Goal: Information Seeking & Learning: Learn about a topic

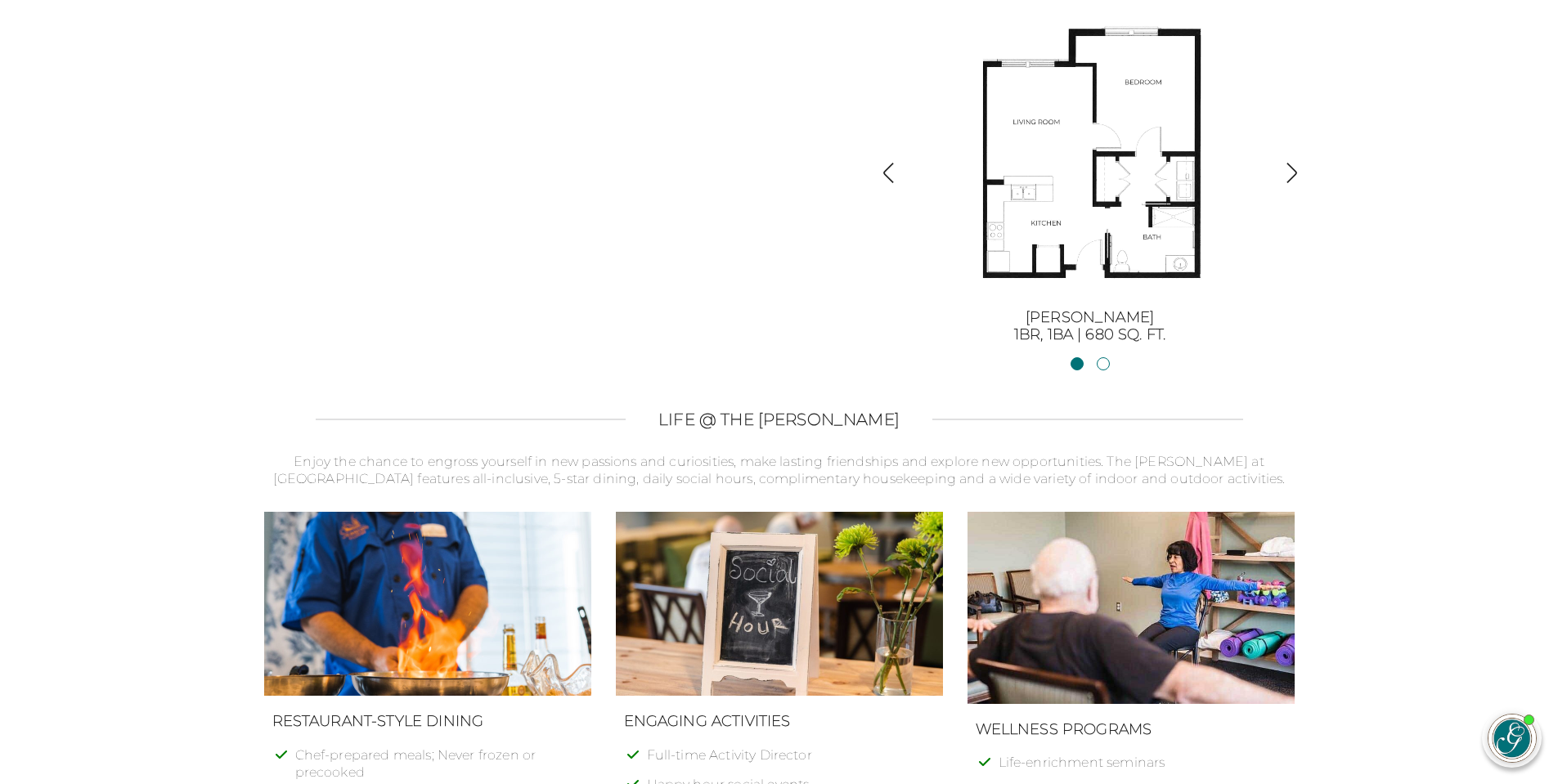
scroll to position [1962, 0]
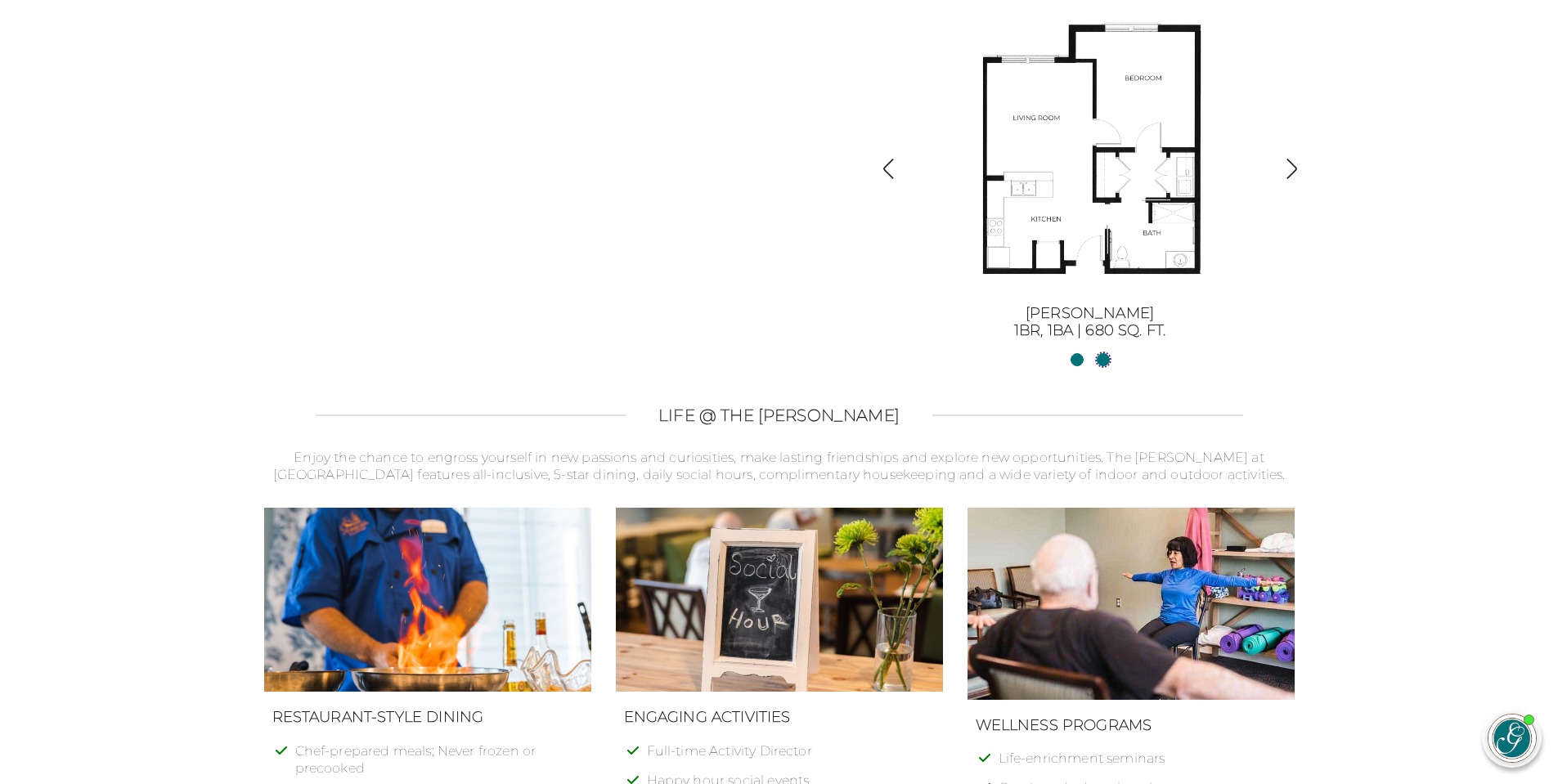
click at [1106, 364] on link "[PERSON_NAME] II2BR, 2BA | 1254 sq. ft." at bounding box center [1103, 359] width 13 height 13
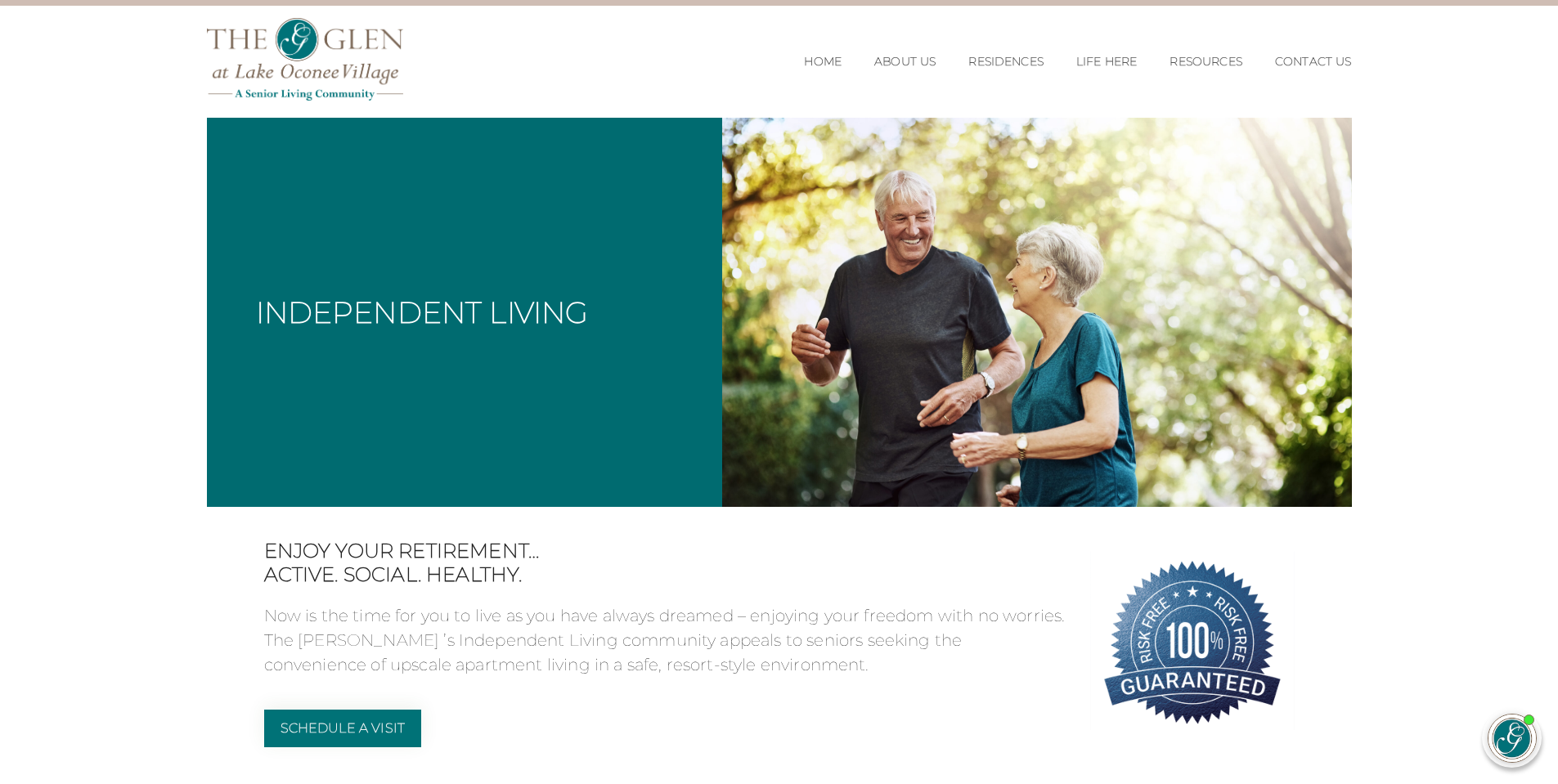
scroll to position [0, 0]
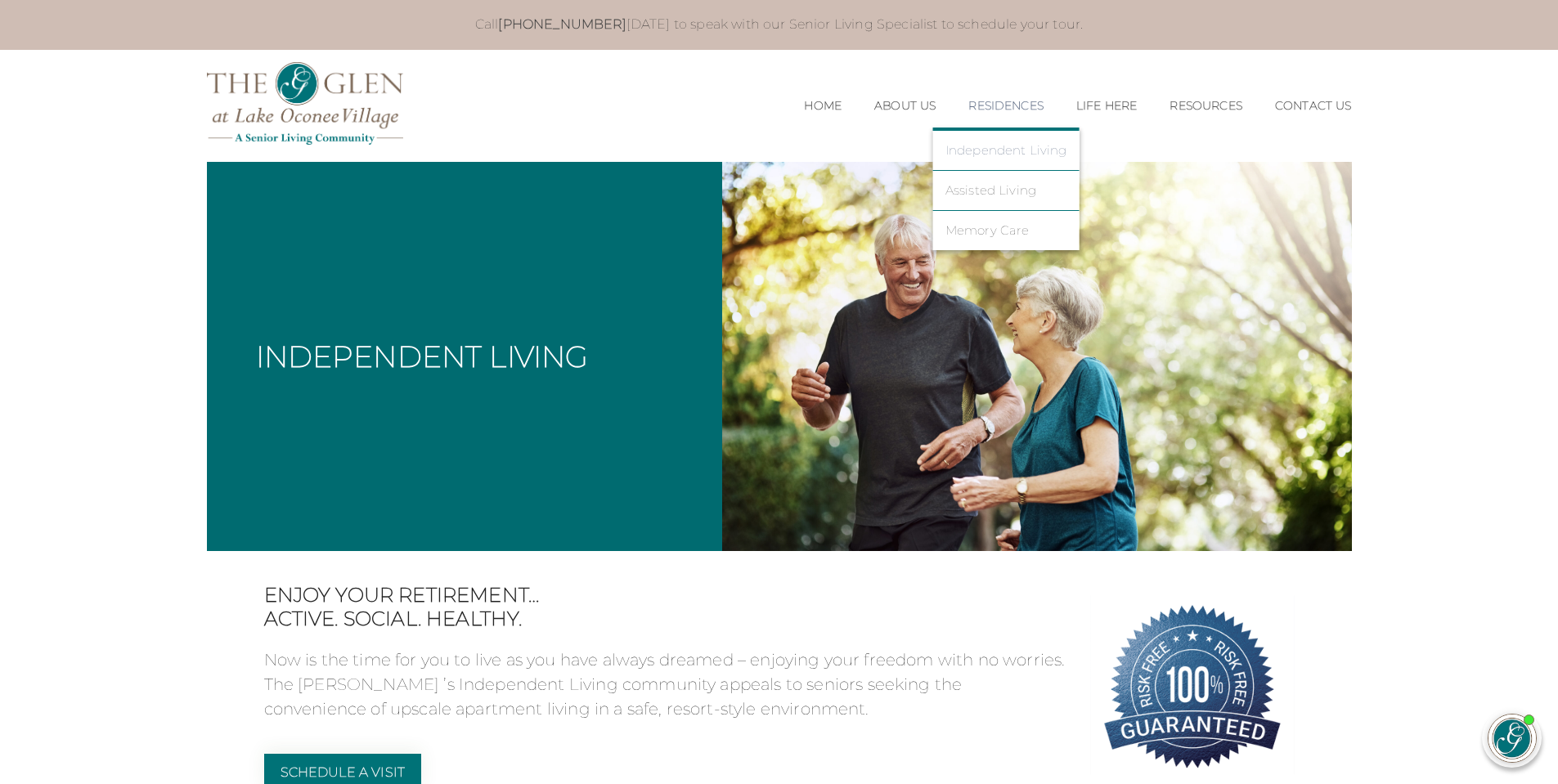
click at [988, 153] on link "Independent Living" at bounding box center [1006, 151] width 122 height 15
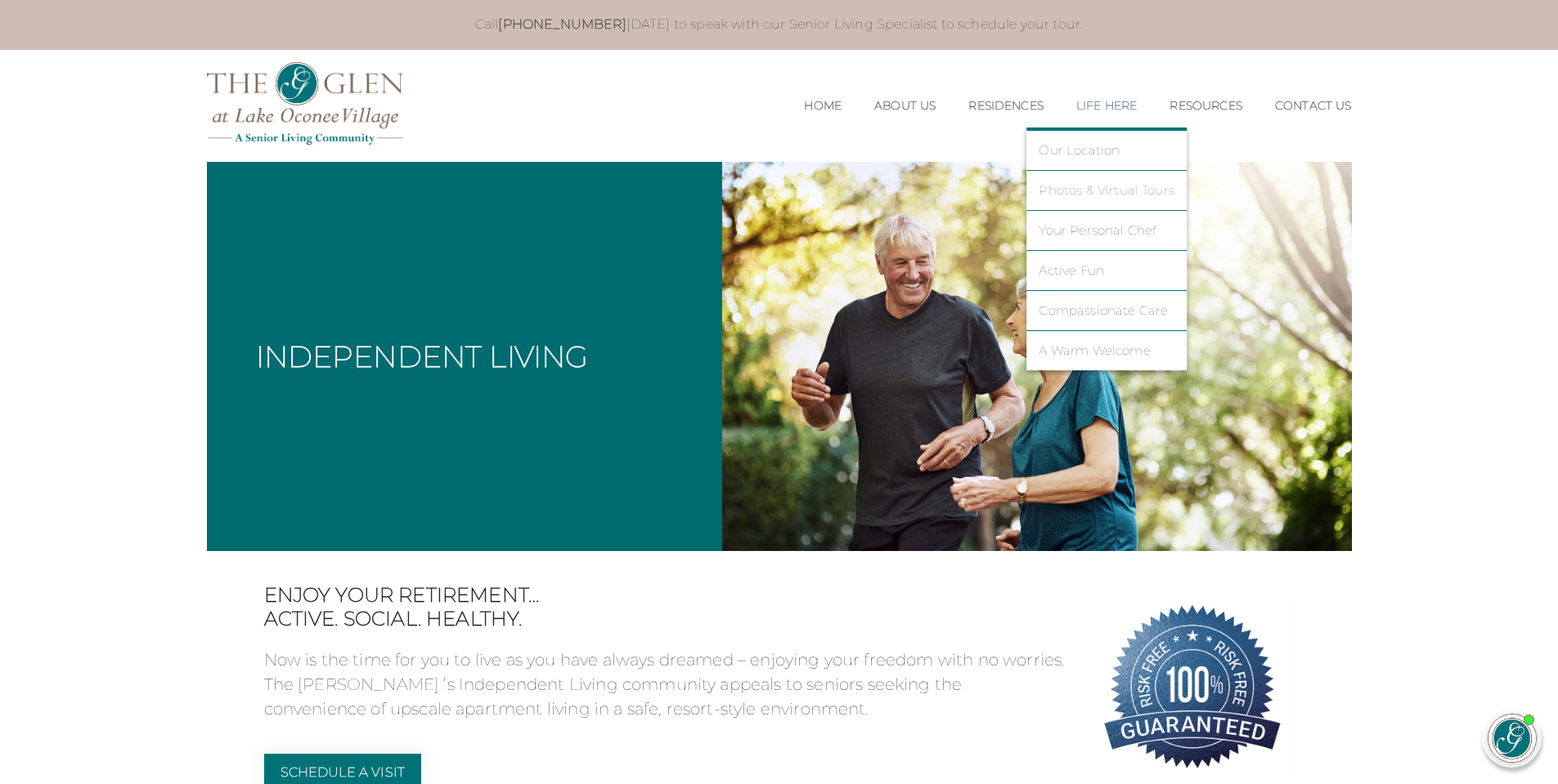
click at [1071, 189] on link "Photos & Virtual Tours" at bounding box center [1107, 190] width 136 height 15
click at [1074, 196] on link "Photos & Virtual Tours" at bounding box center [1107, 190] width 136 height 15
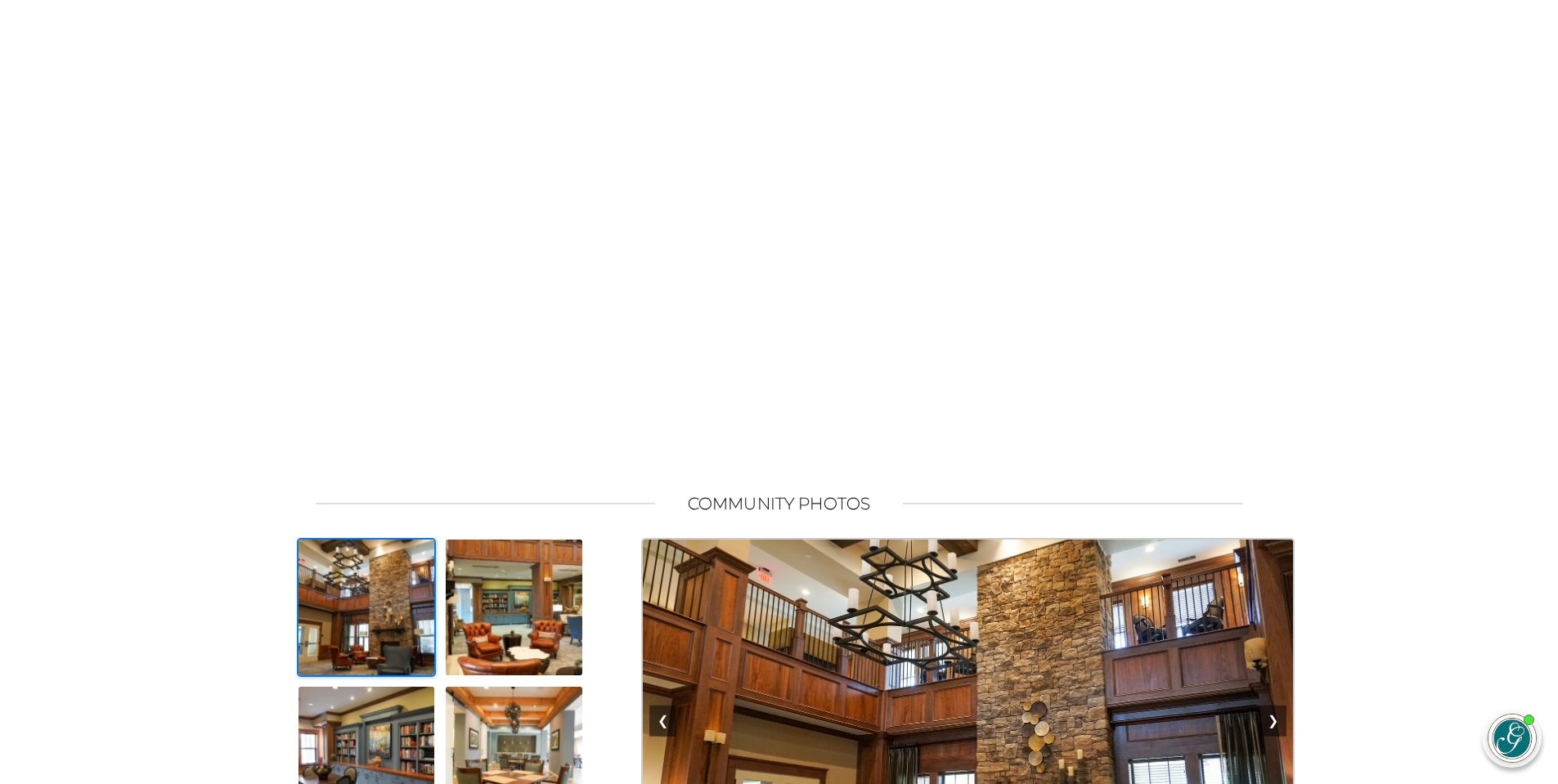
scroll to position [479, 0]
